Goal: Transaction & Acquisition: Purchase product/service

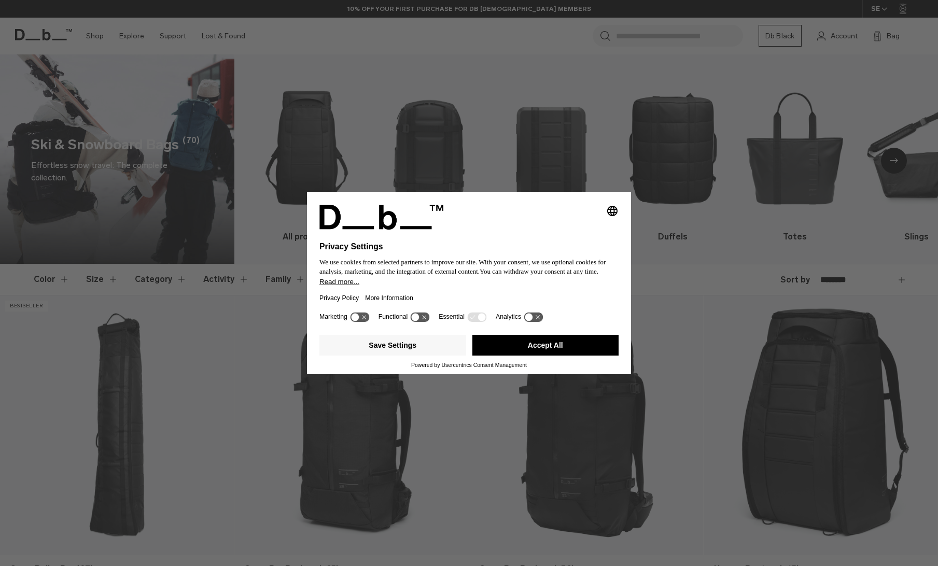
click at [556, 352] on button "Accept All" at bounding box center [545, 345] width 147 height 21
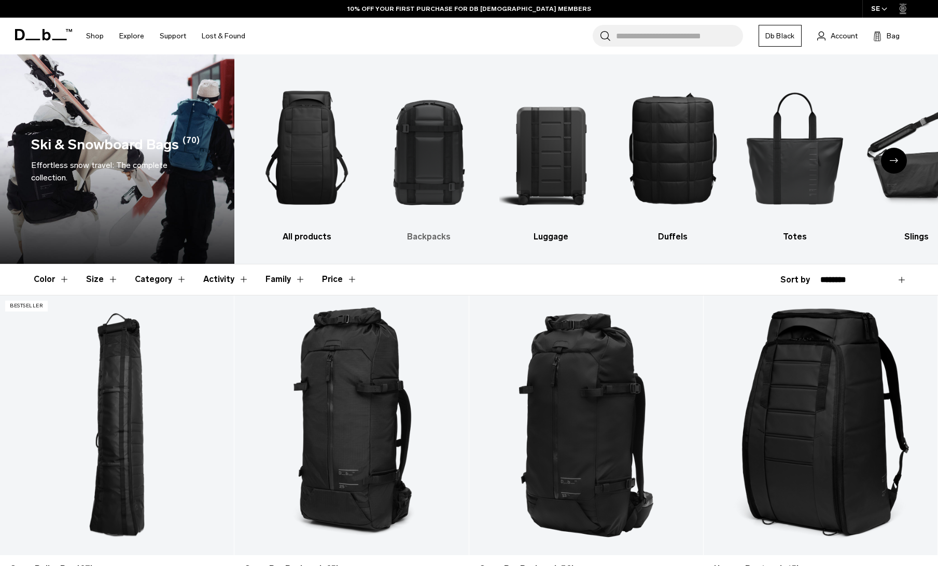
click at [421, 145] on img "2 / 10" at bounding box center [429, 148] width 104 height 156
click at [416, 146] on img "2 / 10" at bounding box center [429, 148] width 104 height 156
click at [426, 234] on h3 "Backpacks" at bounding box center [429, 237] width 104 height 12
click at [422, 159] on img "2 / 10" at bounding box center [429, 148] width 104 height 156
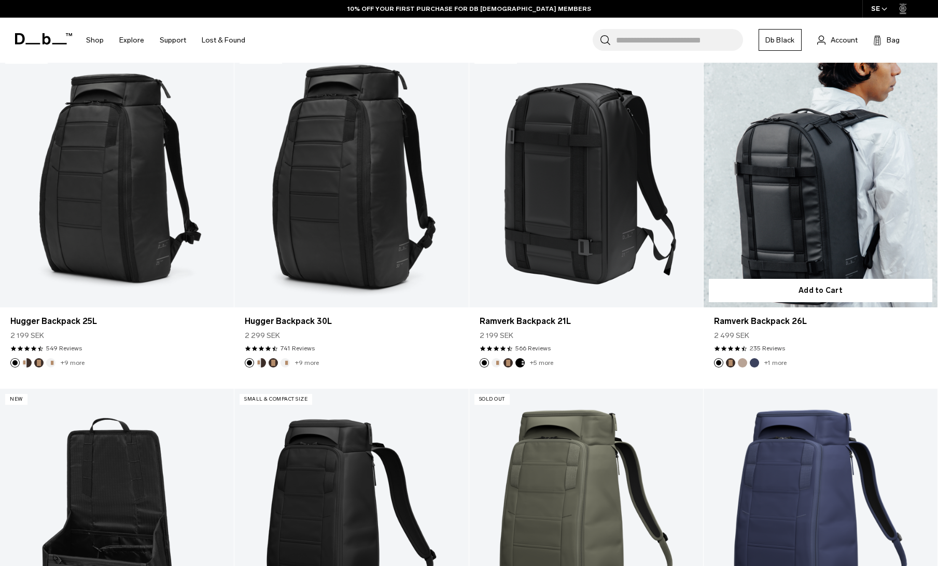
scroll to position [257, 0]
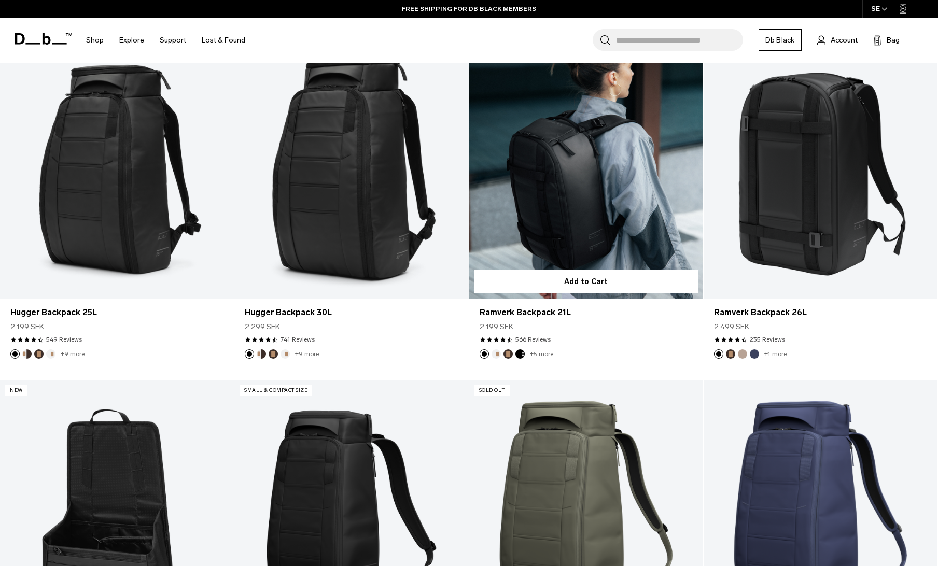
click at [582, 229] on link "Ramverk Backpack 21L" at bounding box center [586, 169] width 234 height 260
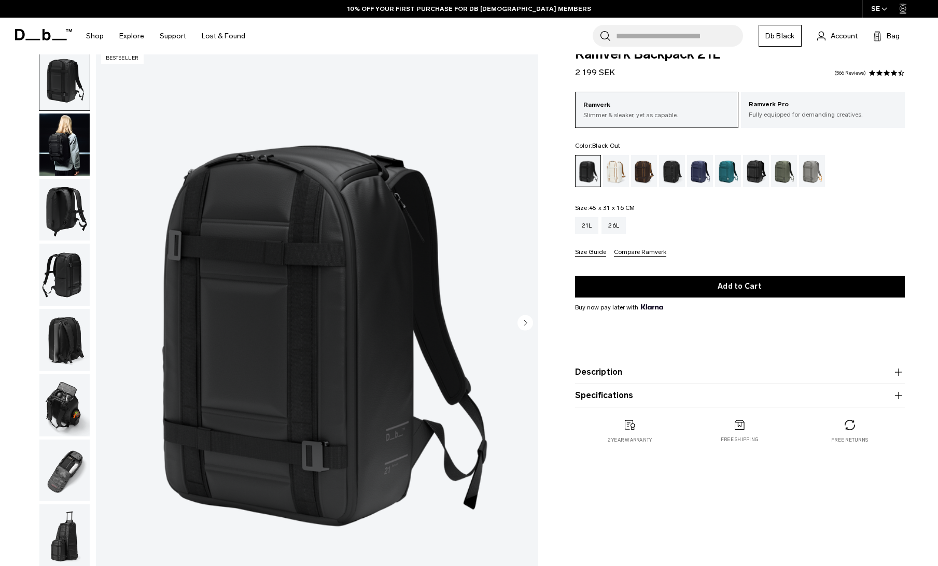
scroll to position [55, 0]
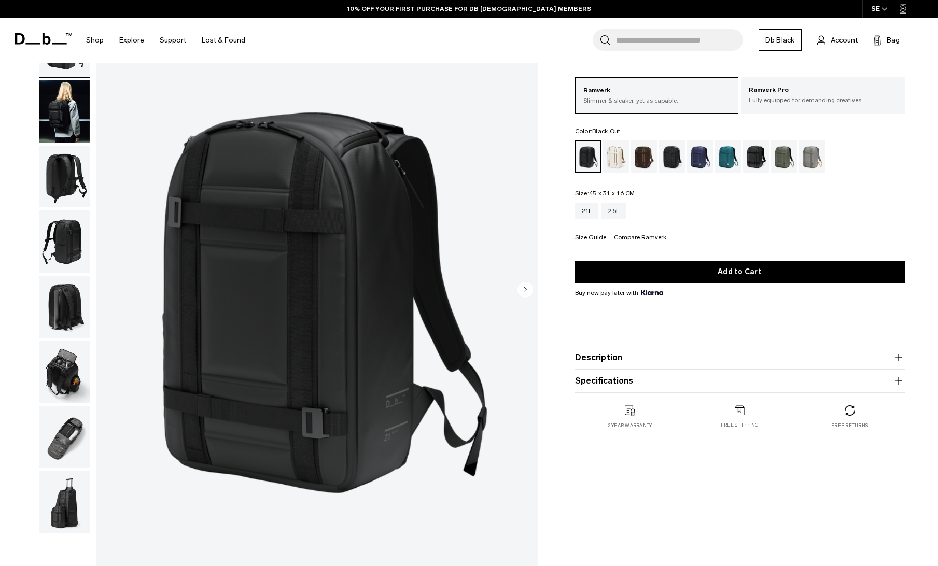
drag, startPoint x: 896, startPoint y: 379, endPoint x: 887, endPoint y: 377, distance: 9.6
click at [896, 379] on icon "button" at bounding box center [898, 381] width 12 height 12
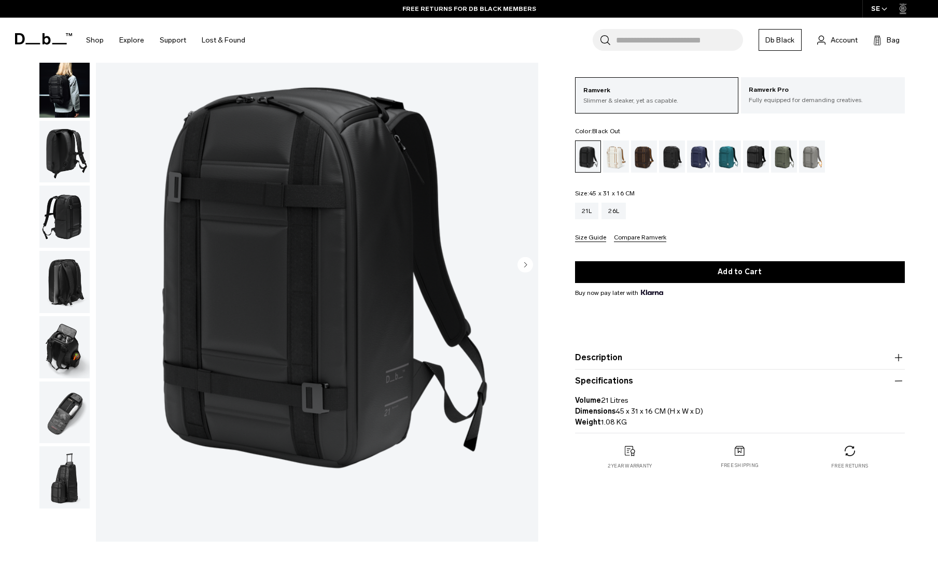
scroll to position [80, 0]
click at [67, 334] on img "button" at bounding box center [64, 347] width 50 height 62
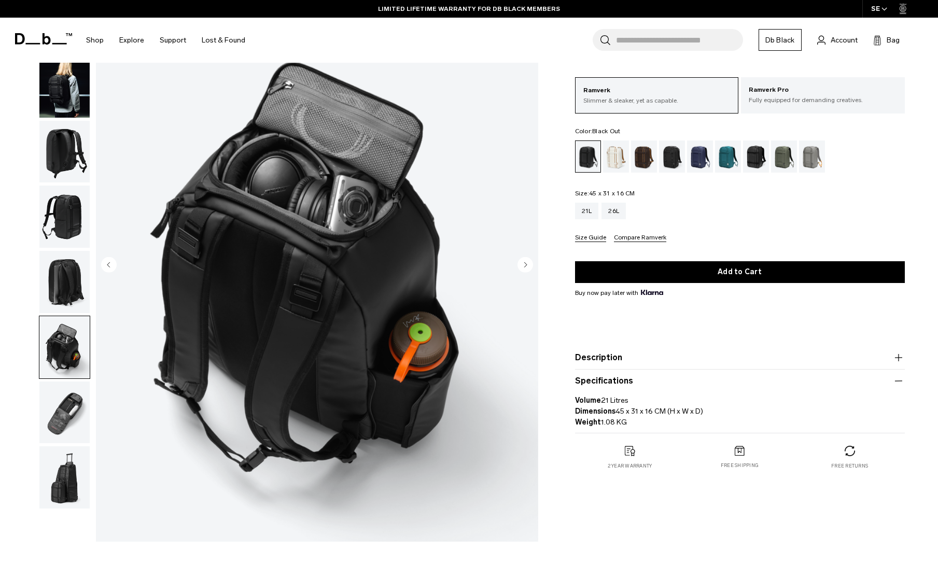
click at [61, 286] on img "button" at bounding box center [64, 282] width 50 height 62
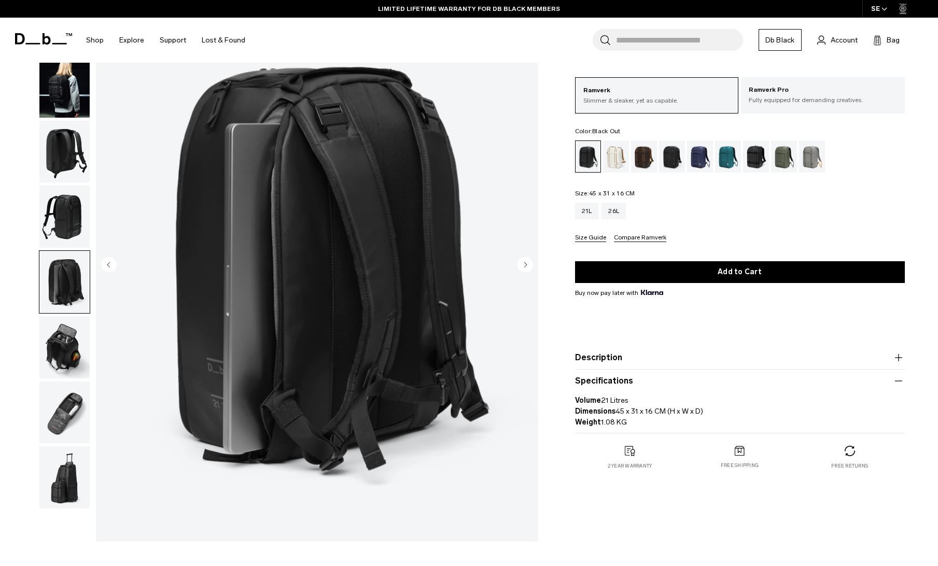
click at [65, 226] on img "button" at bounding box center [64, 217] width 50 height 62
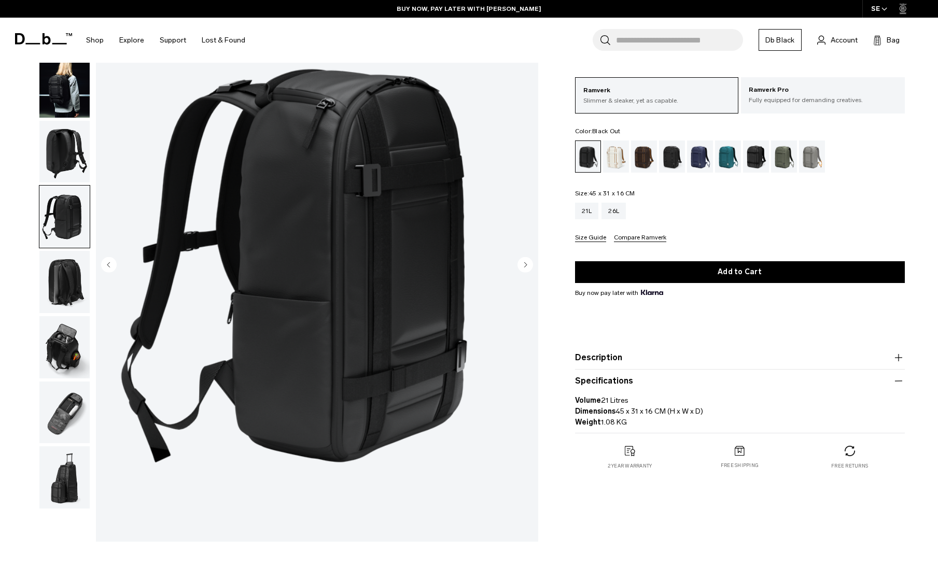
scroll to position [82, 0]
